Goal: Task Accomplishment & Management: Manage account settings

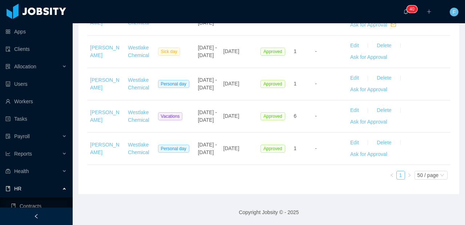
scroll to position [10, 0]
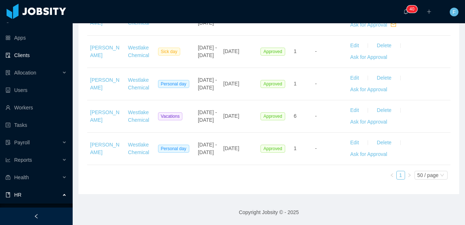
click at [23, 55] on link "Clients" at bounding box center [35, 55] width 61 height 15
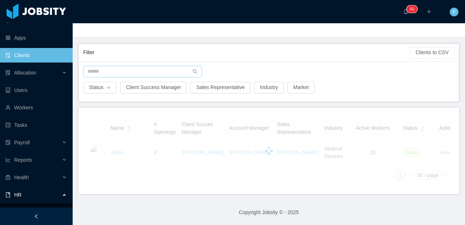
scroll to position [37, 0]
click at [135, 66] on input "text" at bounding box center [142, 72] width 119 height 12
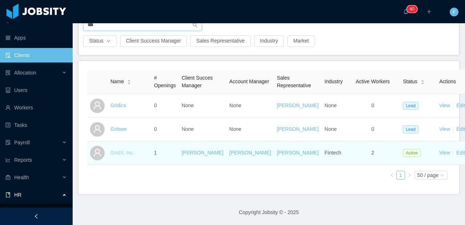
type input "***"
click at [125, 156] on link "GridX, Inc." at bounding box center [122, 153] width 24 height 6
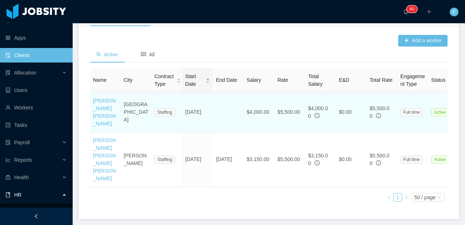
scroll to position [268, 0]
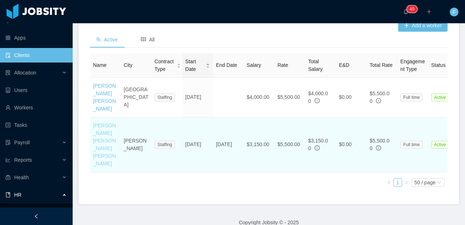
click at [95, 133] on link "[PERSON_NAME] [PERSON_NAME] [PERSON_NAME]" at bounding box center [104, 144] width 23 height 44
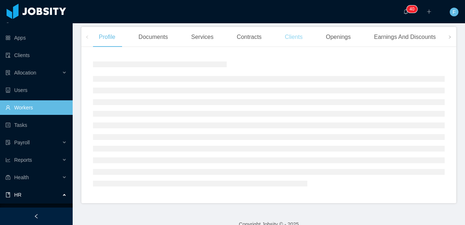
click at [297, 40] on div "Clients" at bounding box center [293, 37] width 29 height 20
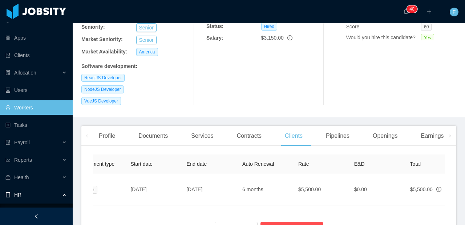
scroll to position [0, 381]
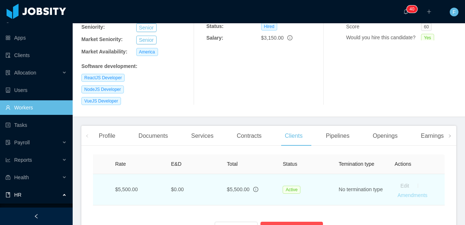
click at [407, 192] on link "Amendments" at bounding box center [413, 195] width 30 height 6
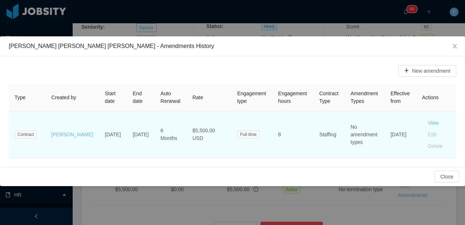
click at [431, 134] on button "Edit" at bounding box center [432, 135] width 20 height 12
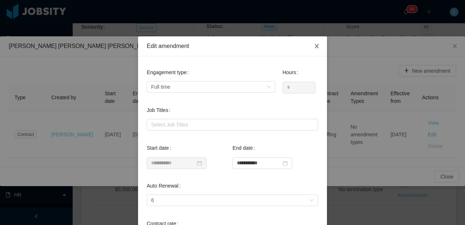
click at [314, 44] on icon "icon: close" at bounding box center [317, 46] width 6 height 6
type input "**********"
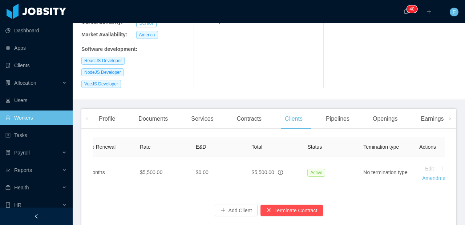
scroll to position [0, 381]
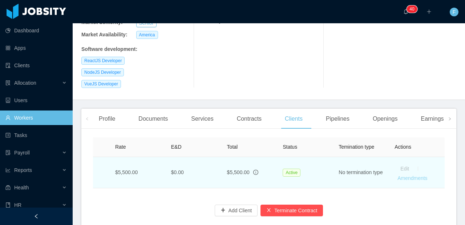
click at [415, 175] on link "Amendments" at bounding box center [413, 178] width 30 height 6
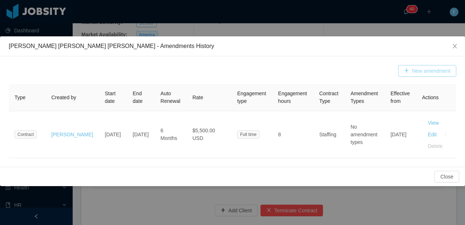
click at [420, 74] on button "New amendment" at bounding box center [427, 71] width 58 height 12
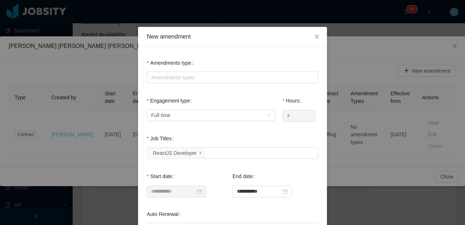
scroll to position [13, 0]
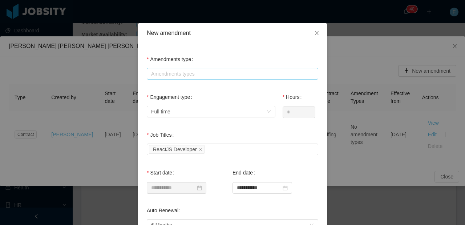
click at [195, 73] on div "Amendments types" at bounding box center [231, 73] width 160 height 7
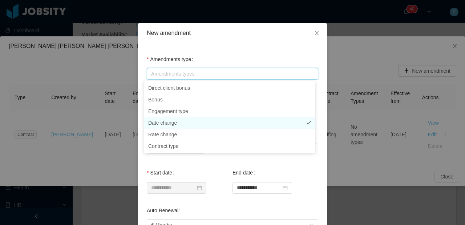
click at [191, 123] on li "Date change" at bounding box center [230, 123] width 172 height 12
click at [216, 54] on div "Amendments type Amendments types Date change" at bounding box center [233, 66] width 172 height 29
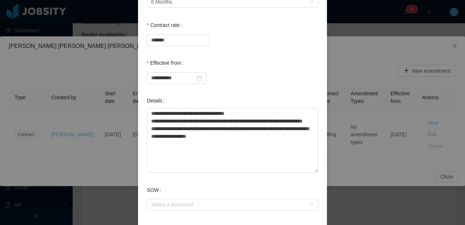
scroll to position [269, 0]
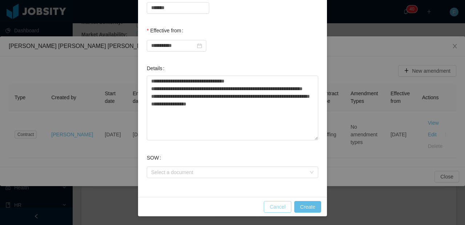
click at [272, 205] on button "Cancel" at bounding box center [278, 207] width 28 height 12
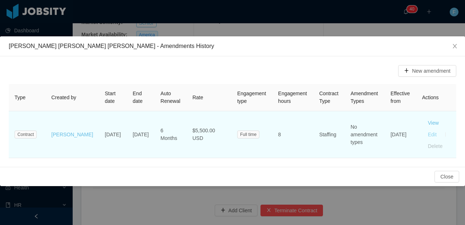
click at [425, 134] on button "Edit" at bounding box center [432, 135] width 20 height 12
type input "**********"
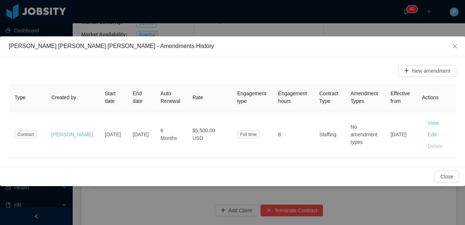
scroll to position [0, 0]
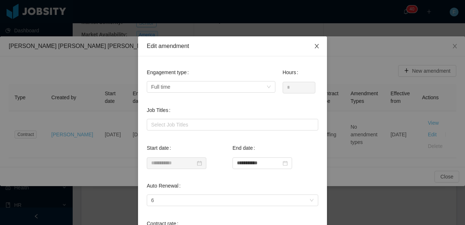
click at [314, 47] on icon "icon: close" at bounding box center [317, 46] width 6 height 6
type input "**********"
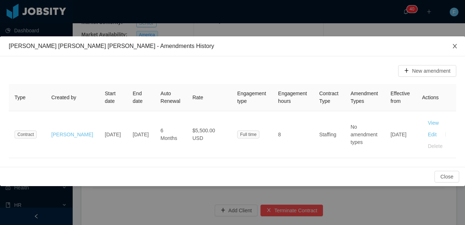
click at [453, 48] on icon "icon: close" at bounding box center [455, 46] width 6 height 6
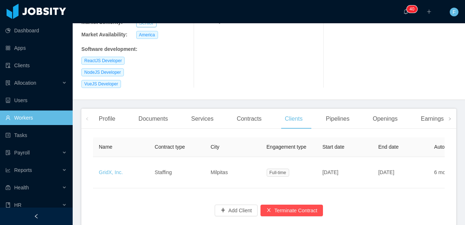
click at [254, 137] on th "City" at bounding box center [233, 147] width 56 height 20
click at [246, 109] on div "Contracts" at bounding box center [249, 119] width 36 height 20
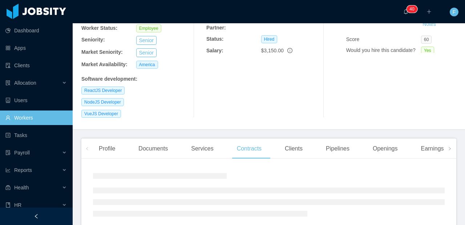
scroll to position [170, 0]
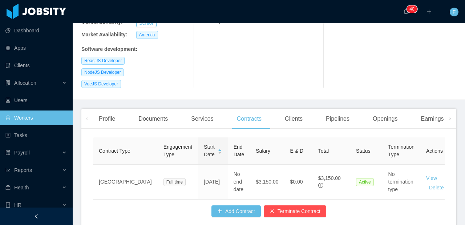
click at [296, 109] on div "Clients" at bounding box center [293, 119] width 29 height 20
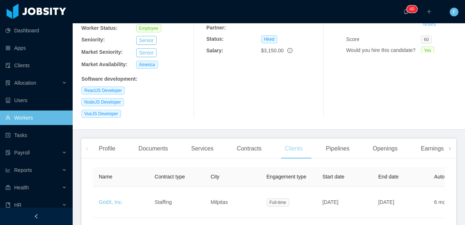
scroll to position [170, 0]
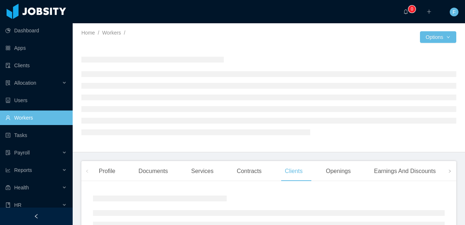
scroll to position [51, 0]
